Goal: Transaction & Acquisition: Purchase product/service

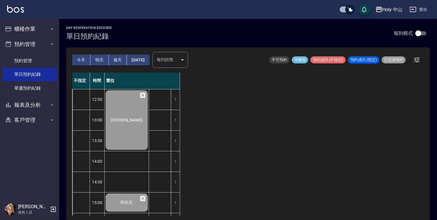
scroll to position [90, 0]
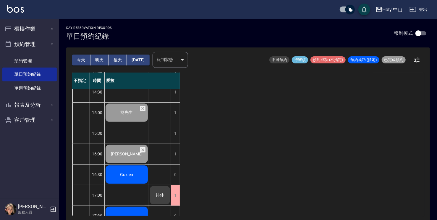
click at [125, 173] on span "Golden" at bounding box center [126, 175] width 15 height 5
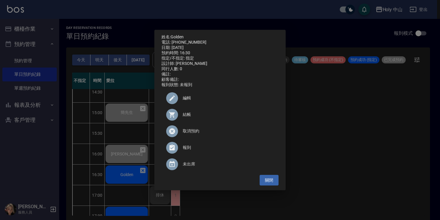
click at [182, 118] on div at bounding box center [174, 115] width 17 height 12
click at [344, 133] on div "姓名: Golden 電話: [PHONE_NUMBER] 日期: [DATE] 預約時間: 16:30 指定/不指定: 指定 設計師: 愛拉 同行人數: 0…" at bounding box center [220, 110] width 440 height 220
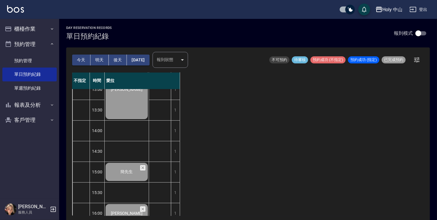
scroll to position [0, 0]
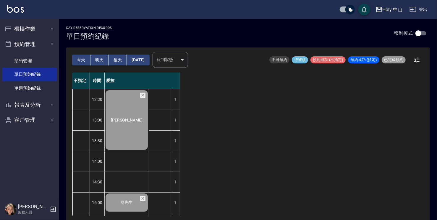
click at [104, 56] on button "明天" at bounding box center [99, 60] width 18 height 11
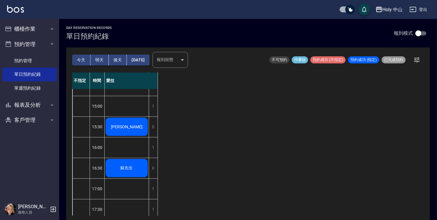
scroll to position [90, 0]
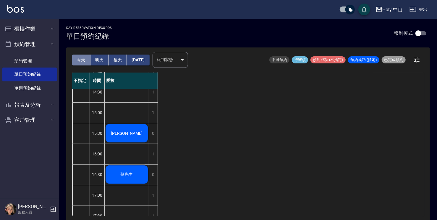
click at [82, 61] on button "今天" at bounding box center [81, 60] width 18 height 11
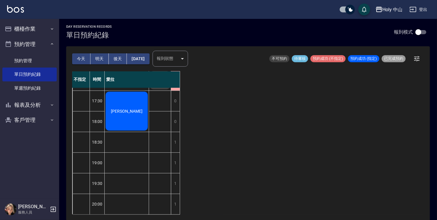
scroll to position [1, 0]
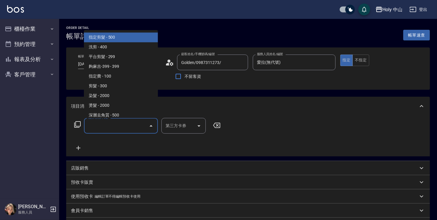
click at [111, 129] on input "服務名稱/代號" at bounding box center [117, 126] width 60 height 10
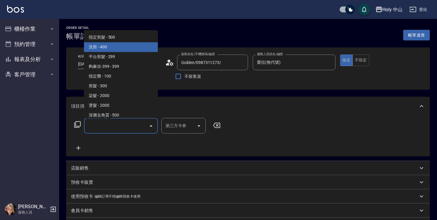
click at [108, 49] on span "洗剪 - 400" at bounding box center [121, 47] width 74 height 10
type input "洗剪(3)"
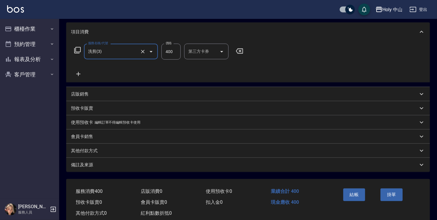
scroll to position [89, 0]
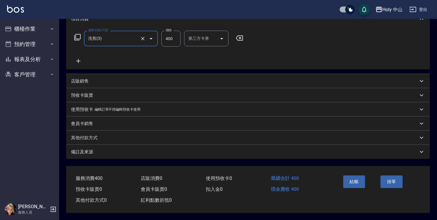
click at [155, 150] on div "備註及來源" at bounding box center [244, 152] width 347 height 6
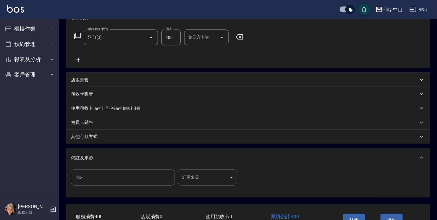
click at [198, 180] on body "Holy 中山 登出 櫃檯作業 打帳單 帳單列表 營業儀表板 現場電腦打卡 預約管理 預約管理 單日預約紀錄 單週預約紀錄 報表及分析 報表目錄 店家日報表 …" at bounding box center [218, 85] width 437 height 348
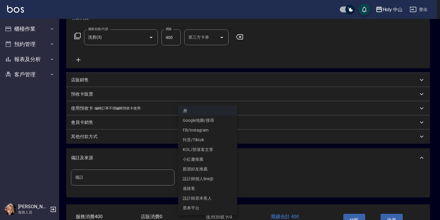
click at [199, 199] on li "設計師原本客人" at bounding box center [207, 199] width 59 height 10
type input "設計師原本客人"
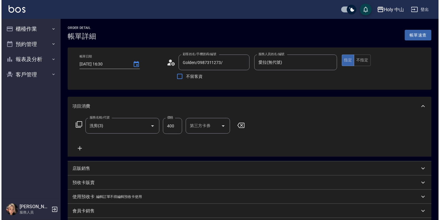
scroll to position [129, 0]
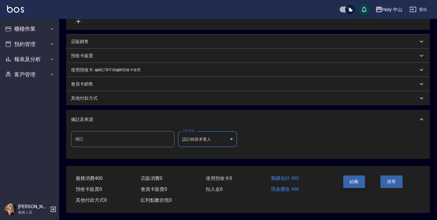
click at [354, 184] on button "結帳" at bounding box center [354, 182] width 22 height 12
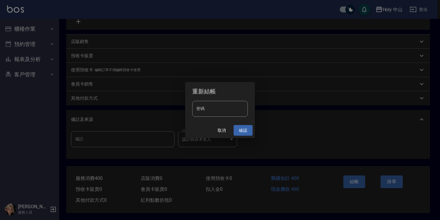
click at [242, 132] on button "確認" at bounding box center [242, 130] width 19 height 11
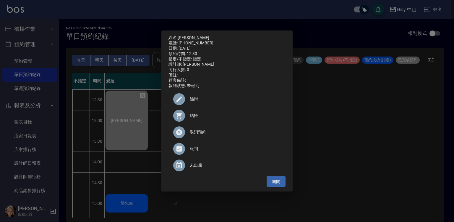
click at [384, 167] on div "姓名: 葉沛學 電話: 0988089608 日期: 2025/10/06 預約時間: 12:30 指定/不指定: 指定 設計師: 愛拉 同行人數: 0 備註…" at bounding box center [227, 111] width 454 height 222
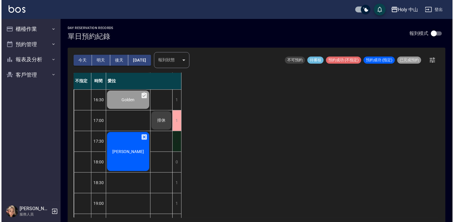
scroll to position [207, 0]
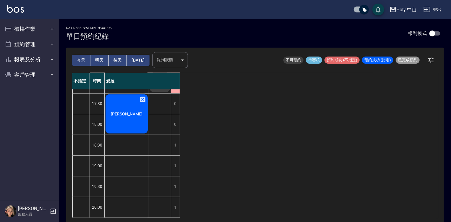
click at [128, 111] on span "[PERSON_NAME]" at bounding box center [127, 113] width 34 height 5
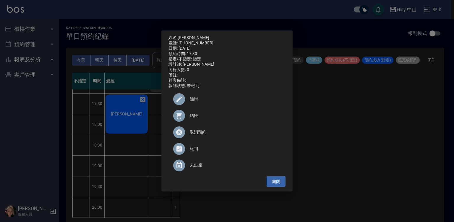
click at [194, 118] on span "結帳" at bounding box center [235, 115] width 91 height 6
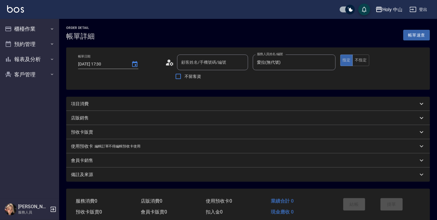
type input "2025/10/06 17:30"
type input "愛拉(無代號)"
type input "孫懷義/0921119156/"
click at [116, 103] on div "項目消費" at bounding box center [244, 104] width 347 height 6
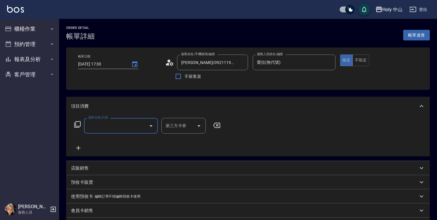
click at [120, 126] on input "服務名稱/代號" at bounding box center [117, 126] width 60 height 10
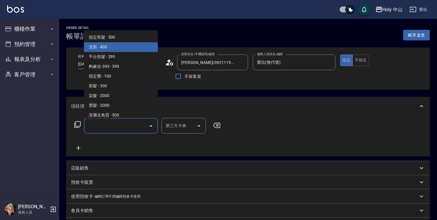
click at [126, 46] on span "洗剪 - 400" at bounding box center [121, 47] width 74 height 10
type input "洗剪(3)"
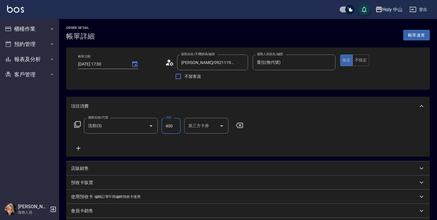
click at [168, 127] on input "400" at bounding box center [170, 126] width 19 height 16
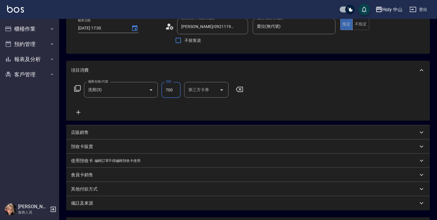
scroll to position [89, 0]
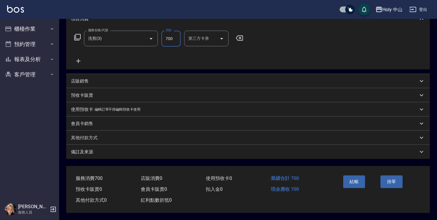
type input "700"
click at [141, 155] on div "備註及來源" at bounding box center [248, 152] width 364 height 14
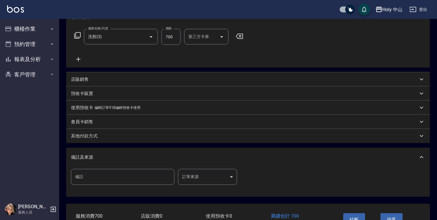
click at [203, 182] on body "Holy 中山 登出 櫃檯作業 打帳單 帳單列表 營業儀表板 現場電腦打卡 預約管理 預約管理 單日預約紀錄 單週預約紀錄 報表及分析 報表目錄 店家日報表 …" at bounding box center [218, 85] width 437 height 348
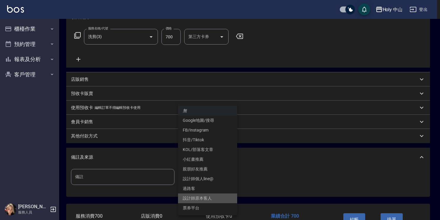
click at [211, 196] on li "設計師原本客人" at bounding box center [207, 199] width 59 height 10
type input "設計師原本客人"
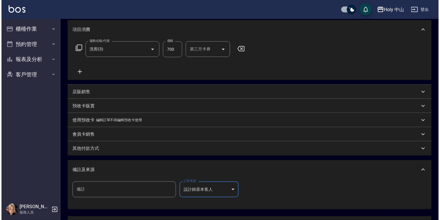
scroll to position [118, 0]
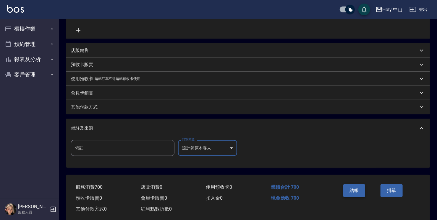
click at [352, 189] on button "結帳" at bounding box center [354, 191] width 22 height 12
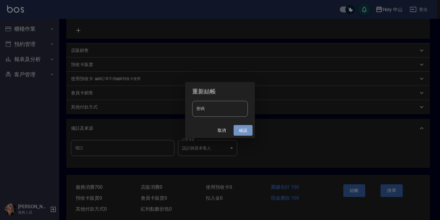
click at [239, 127] on button "確認" at bounding box center [242, 130] width 19 height 11
